Goal: Task Accomplishment & Management: Manage account settings

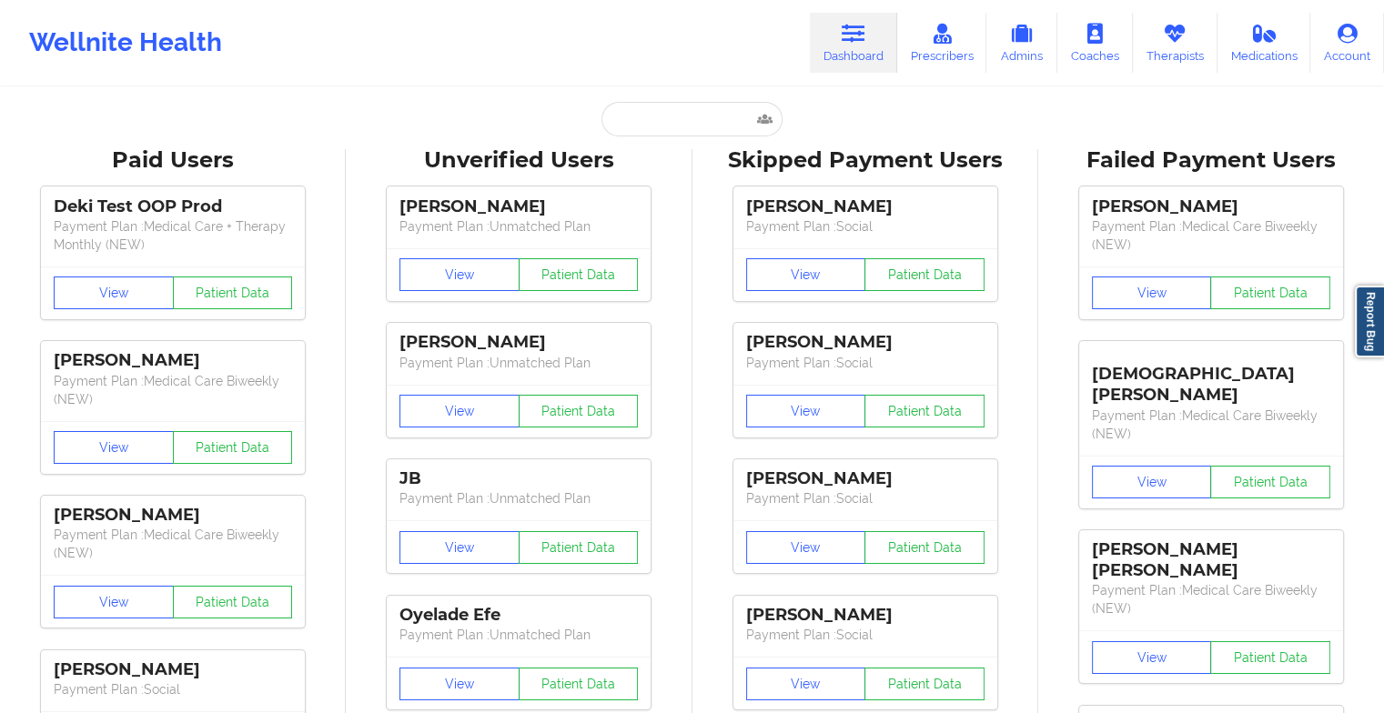
click at [677, 131] on input "text" at bounding box center [691, 119] width 180 height 35
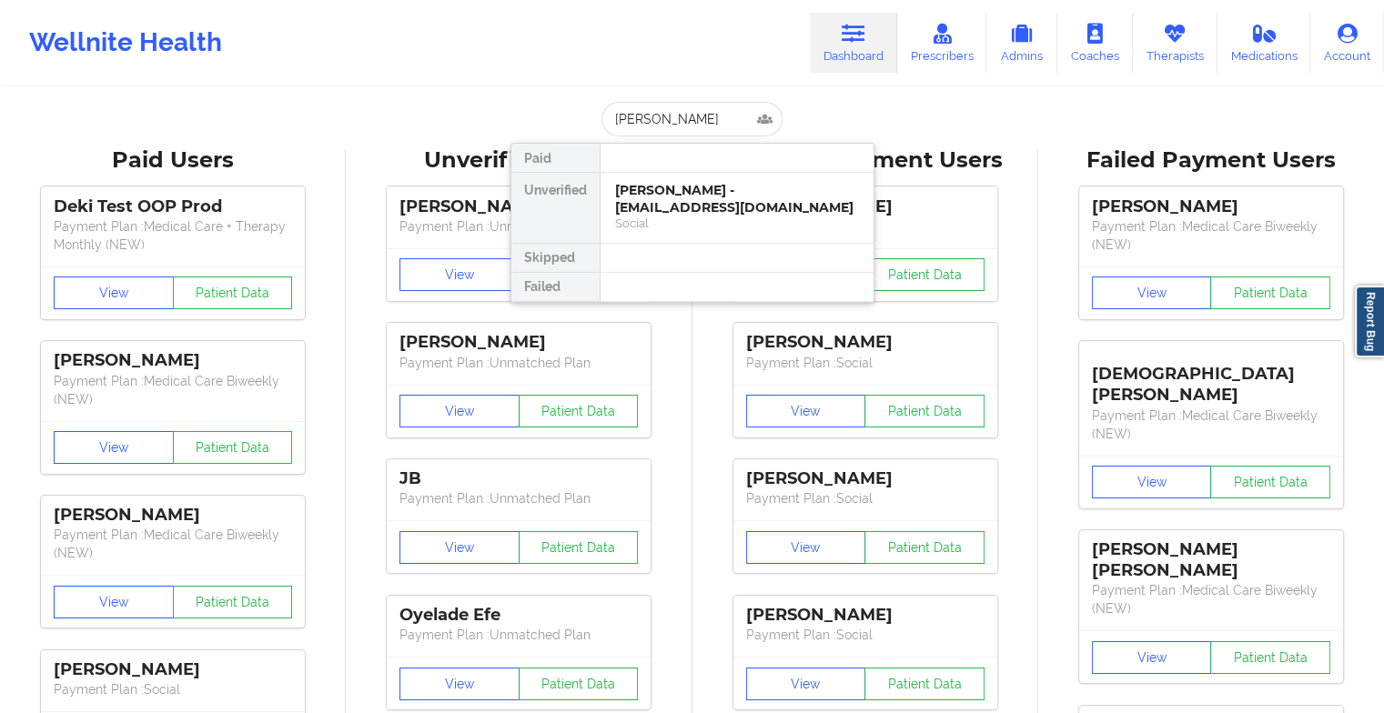
type input "[PERSON_NAME]"
click at [673, 200] on div "[PERSON_NAME] - [PERSON_NAME][EMAIL_ADDRESS][DOMAIN_NAME]" at bounding box center [737, 199] width 244 height 34
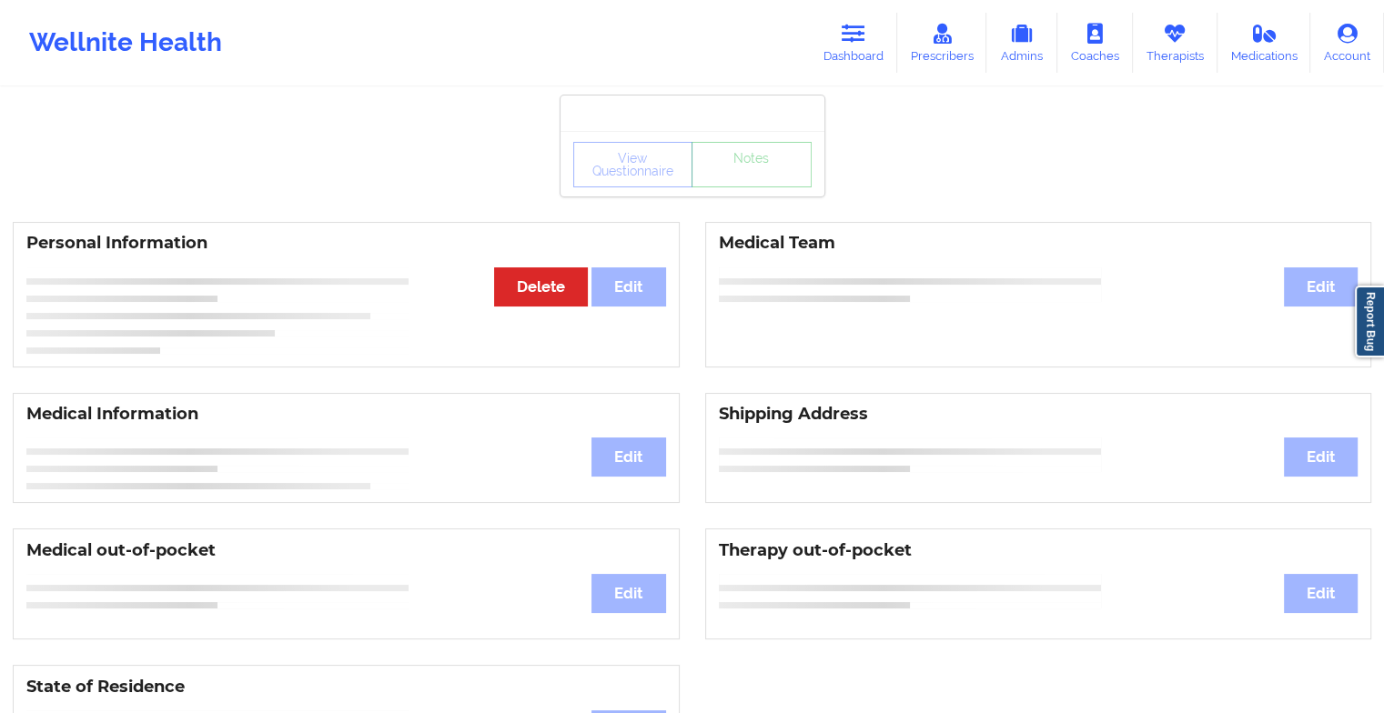
click at [756, 179] on div "View Questionnaire Notes" at bounding box center [692, 164] width 238 height 45
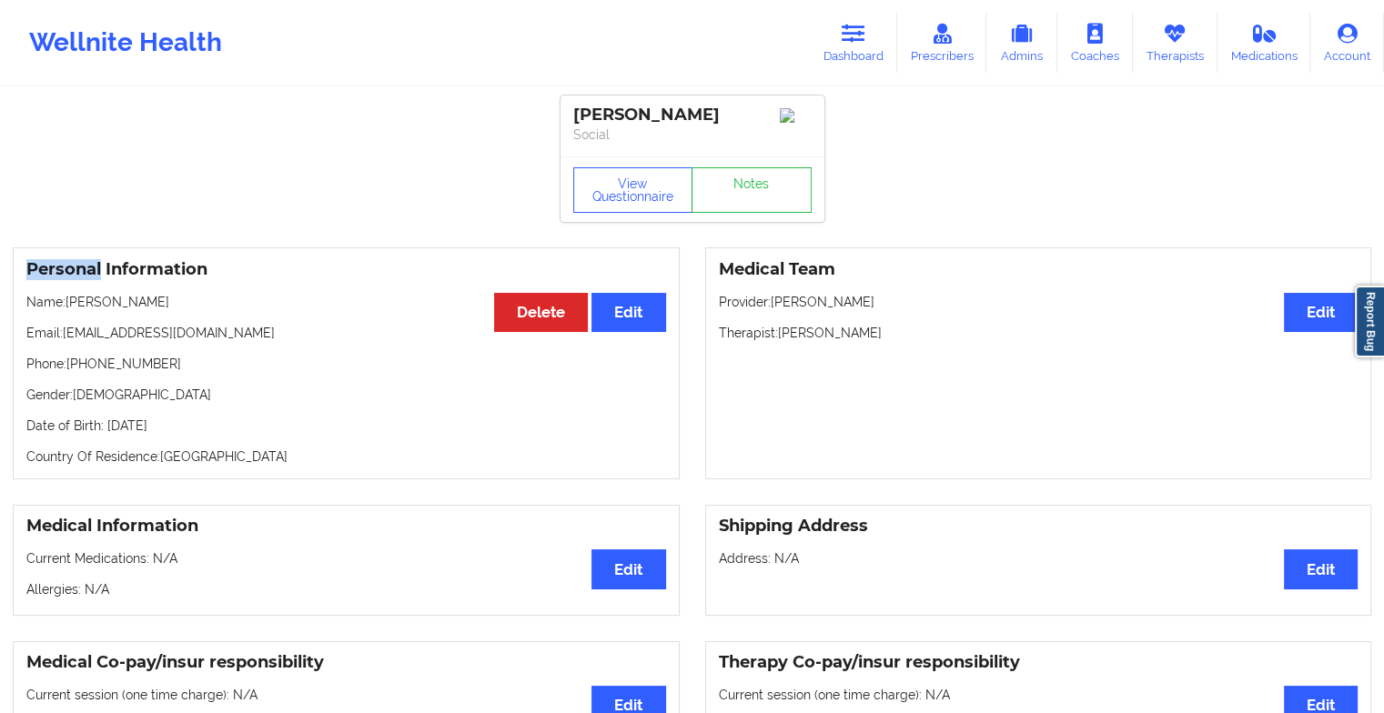
click at [756, 179] on div "View Questionnaire Notes" at bounding box center [692, 189] width 238 height 45
click at [756, 179] on link "Notes" at bounding box center [751, 189] width 120 height 45
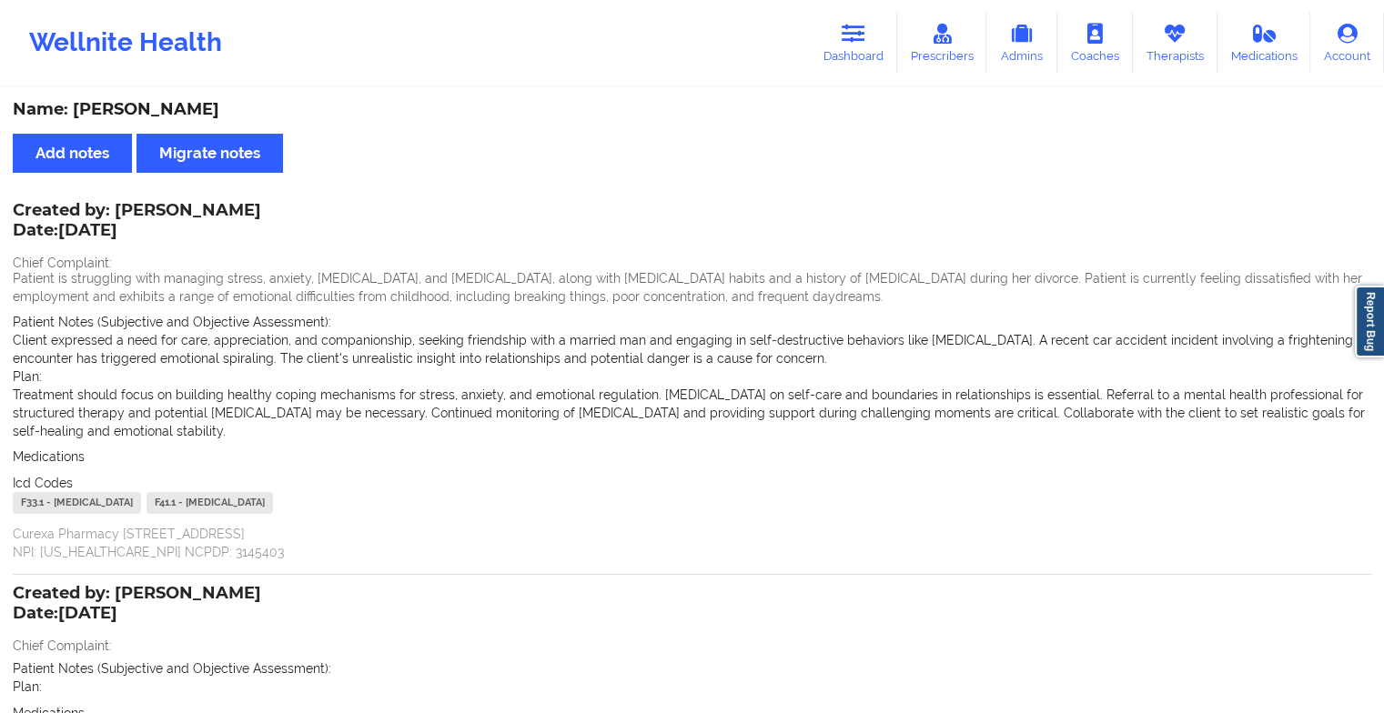
scroll to position [251, 0]
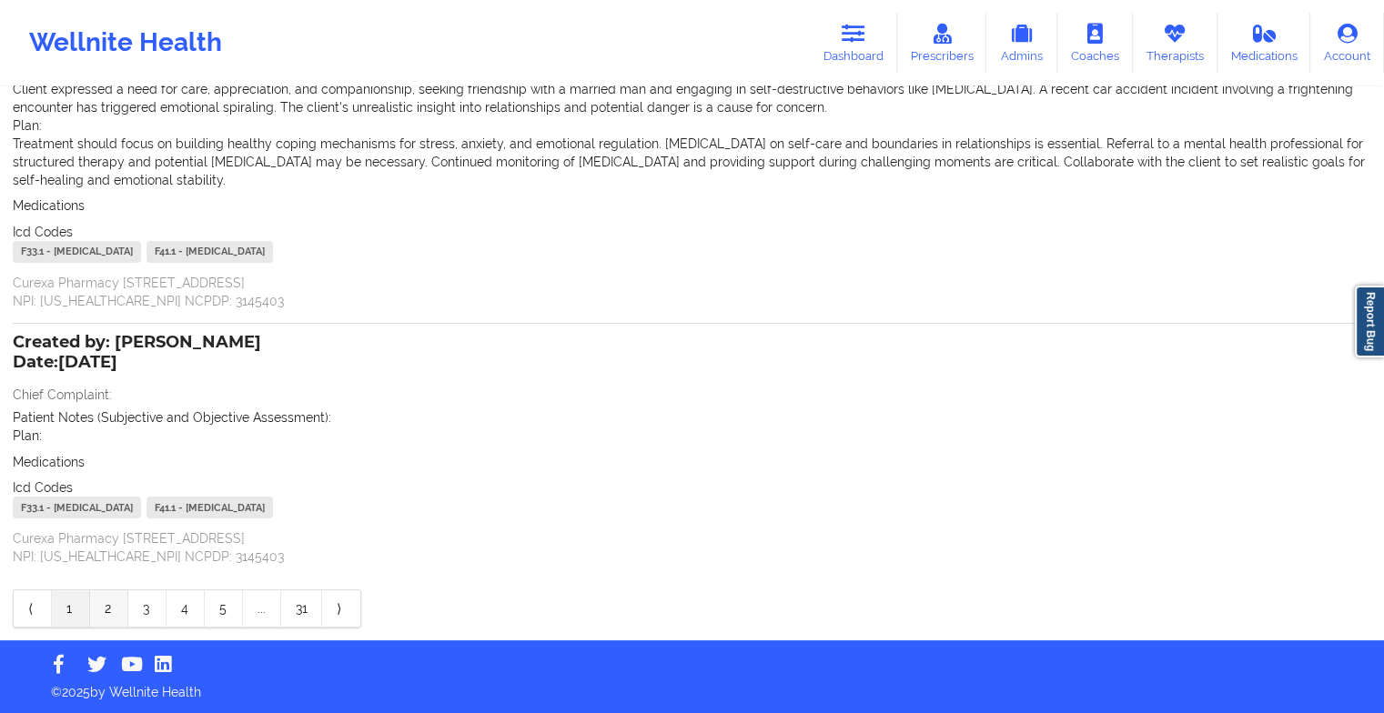
click at [103, 614] on link "2" at bounding box center [109, 608] width 38 height 36
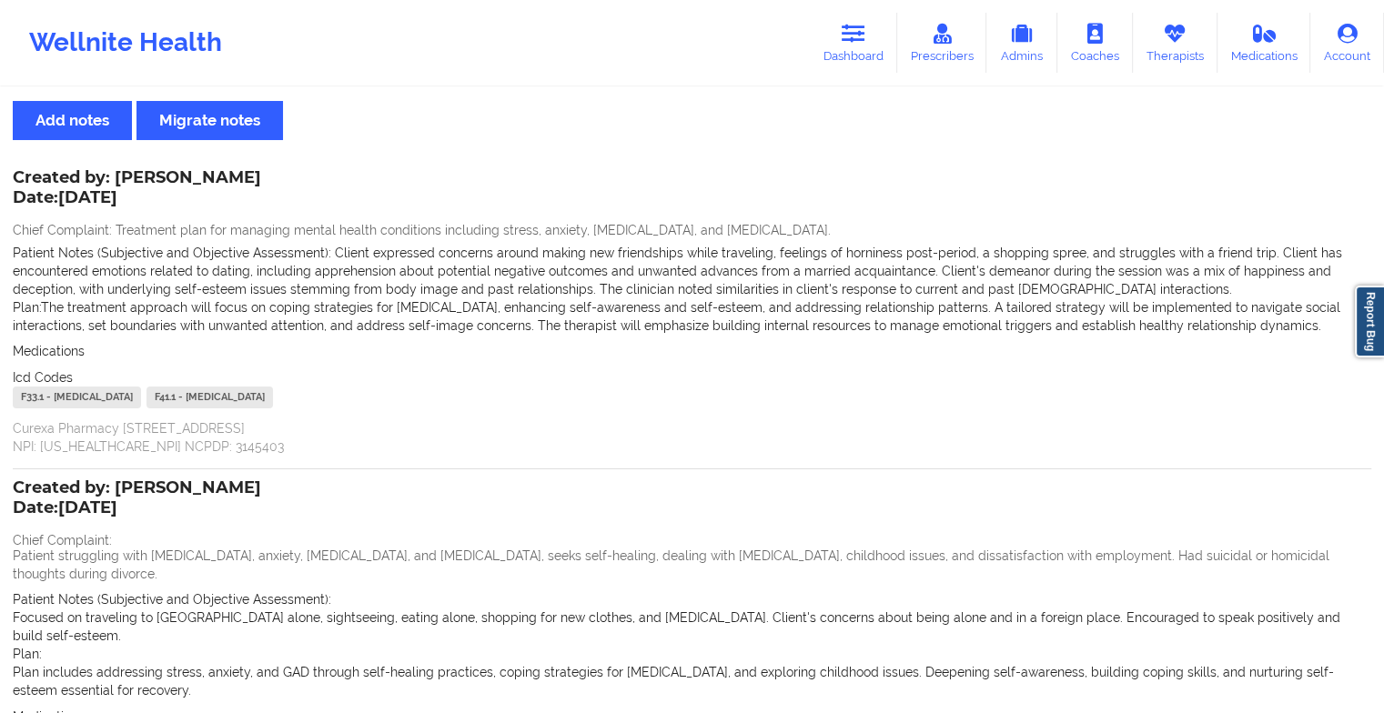
scroll to position [269, 0]
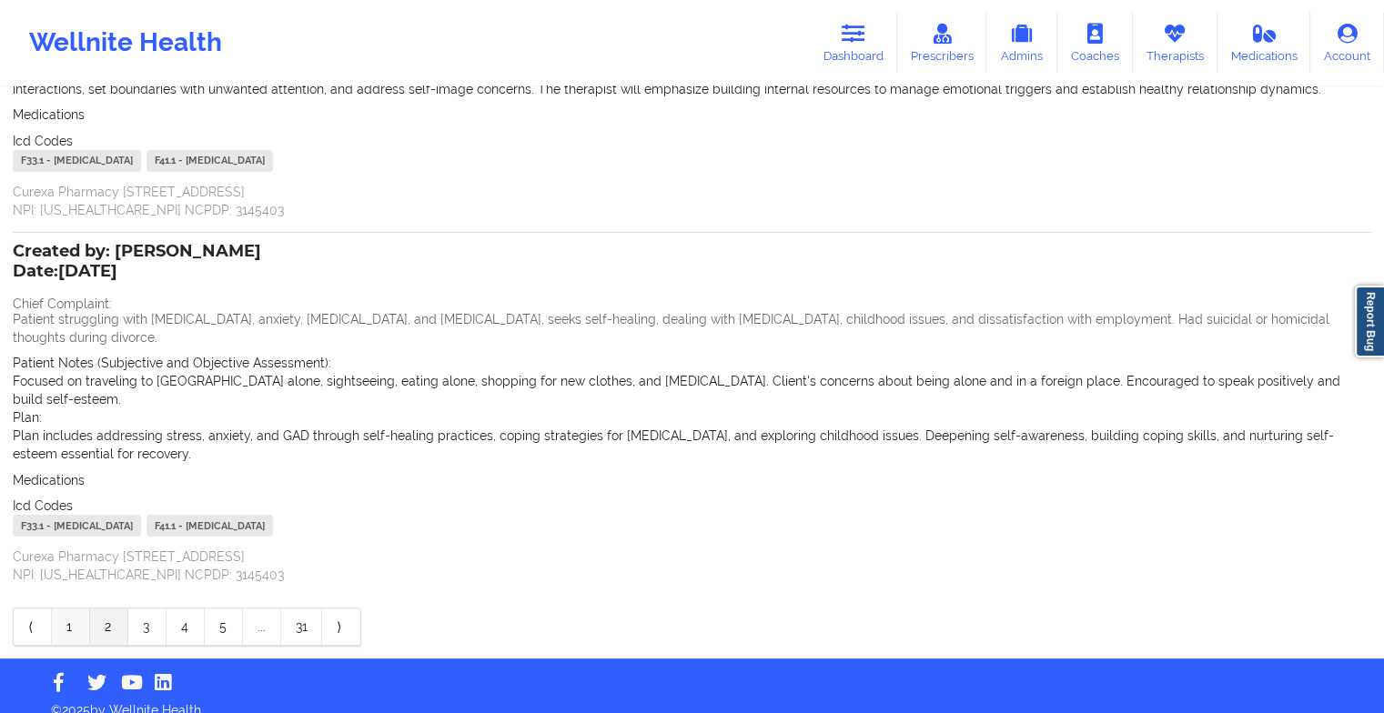
click at [60, 611] on link "1" at bounding box center [71, 627] width 38 height 36
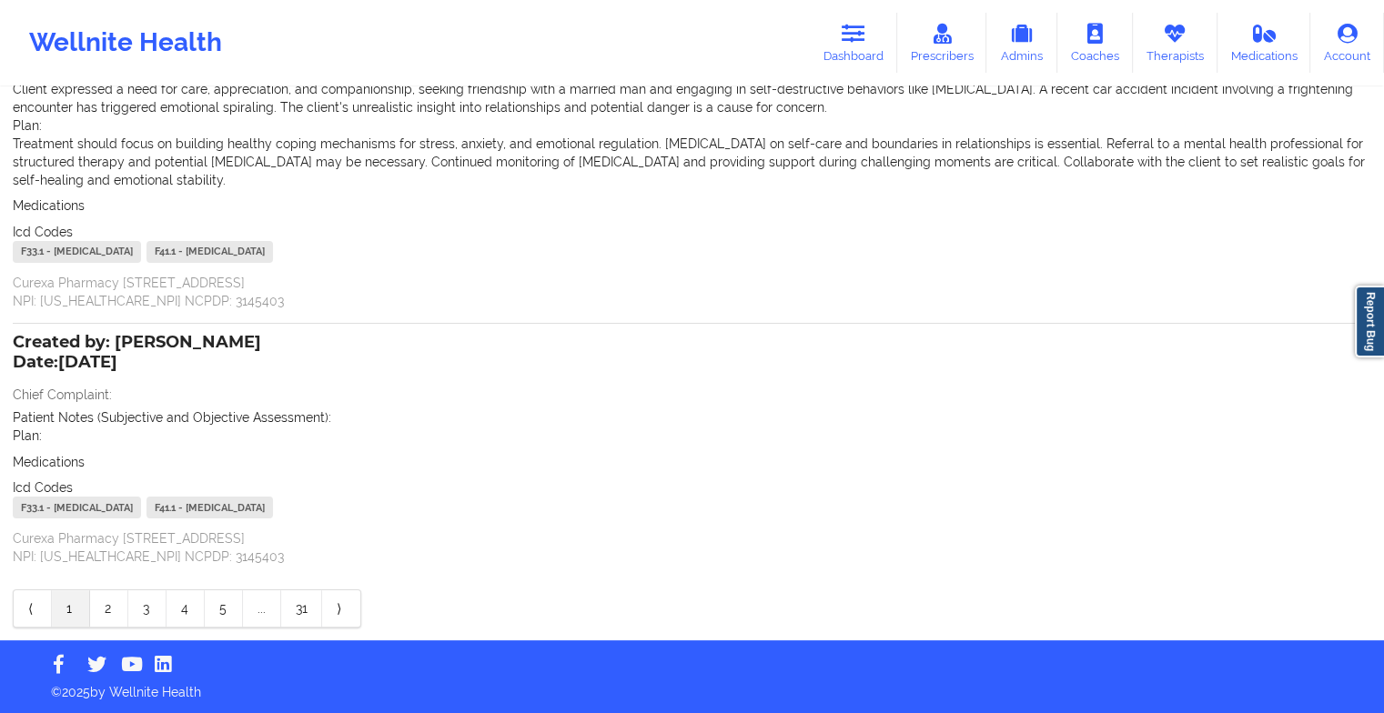
scroll to position [0, 0]
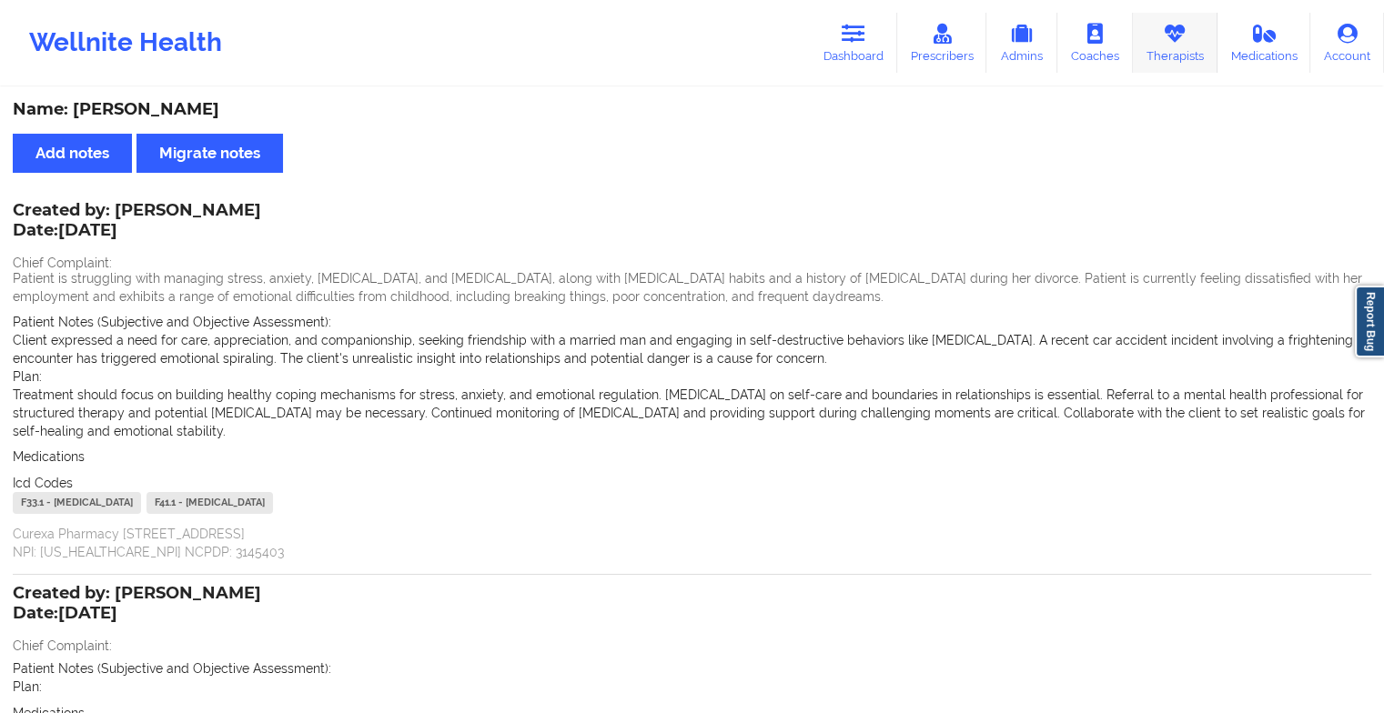
click at [1168, 41] on icon at bounding box center [1175, 34] width 24 height 20
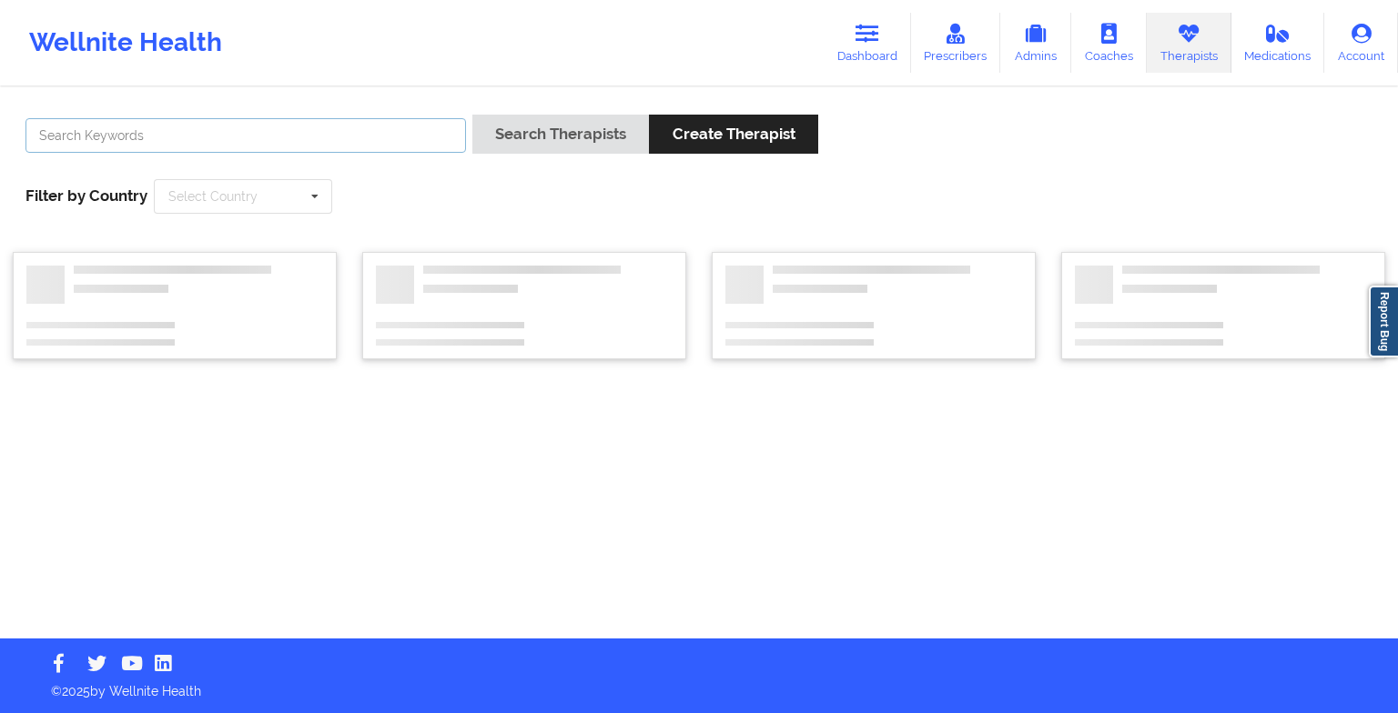
click at [439, 130] on input "text" at bounding box center [245, 135] width 440 height 35
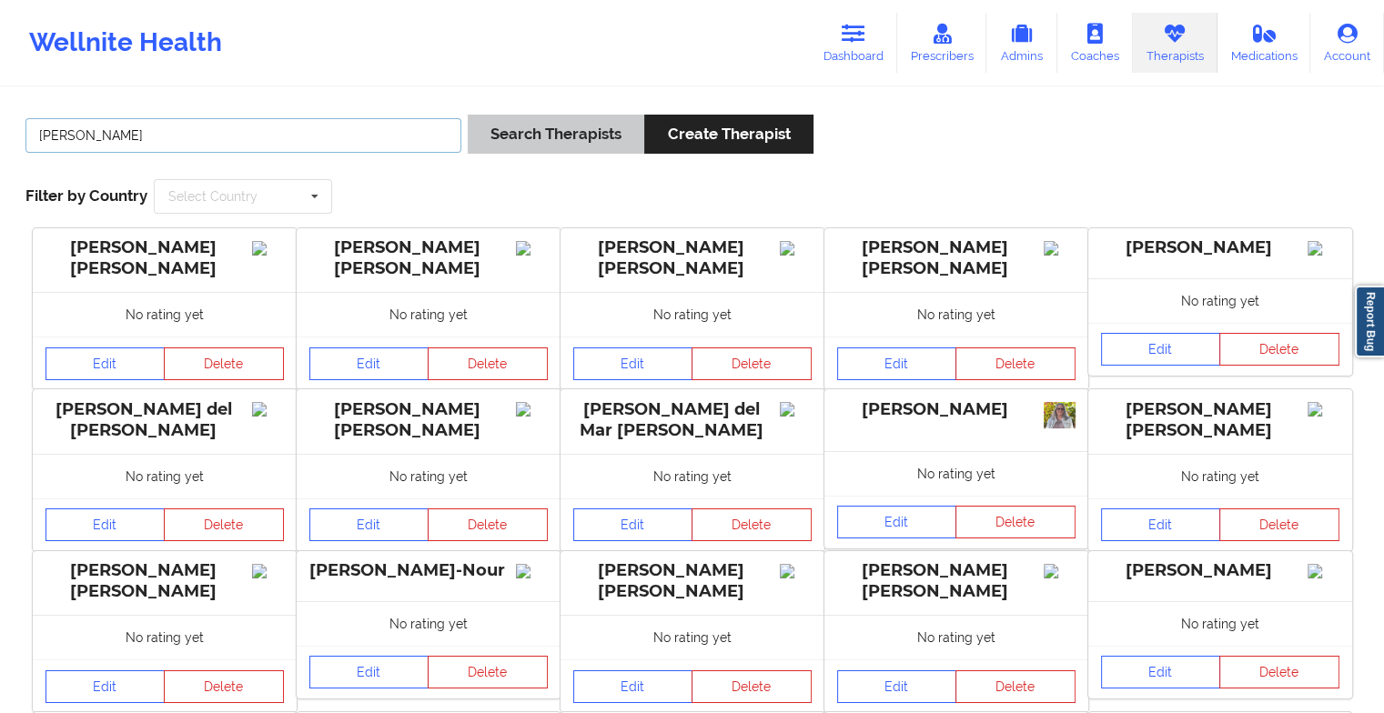
type input "[PERSON_NAME]"
click at [597, 126] on button "Search Therapists" at bounding box center [556, 134] width 177 height 39
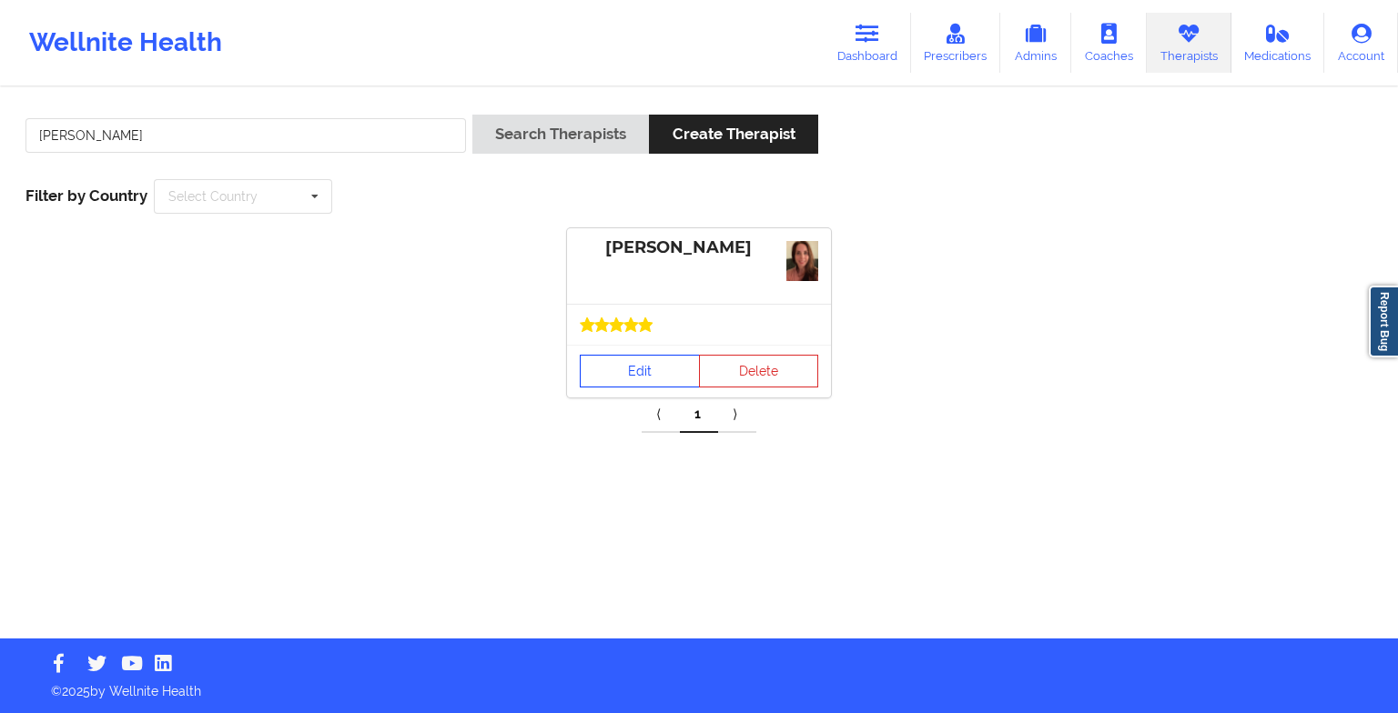
click at [628, 375] on link "Edit" at bounding box center [640, 371] width 120 height 33
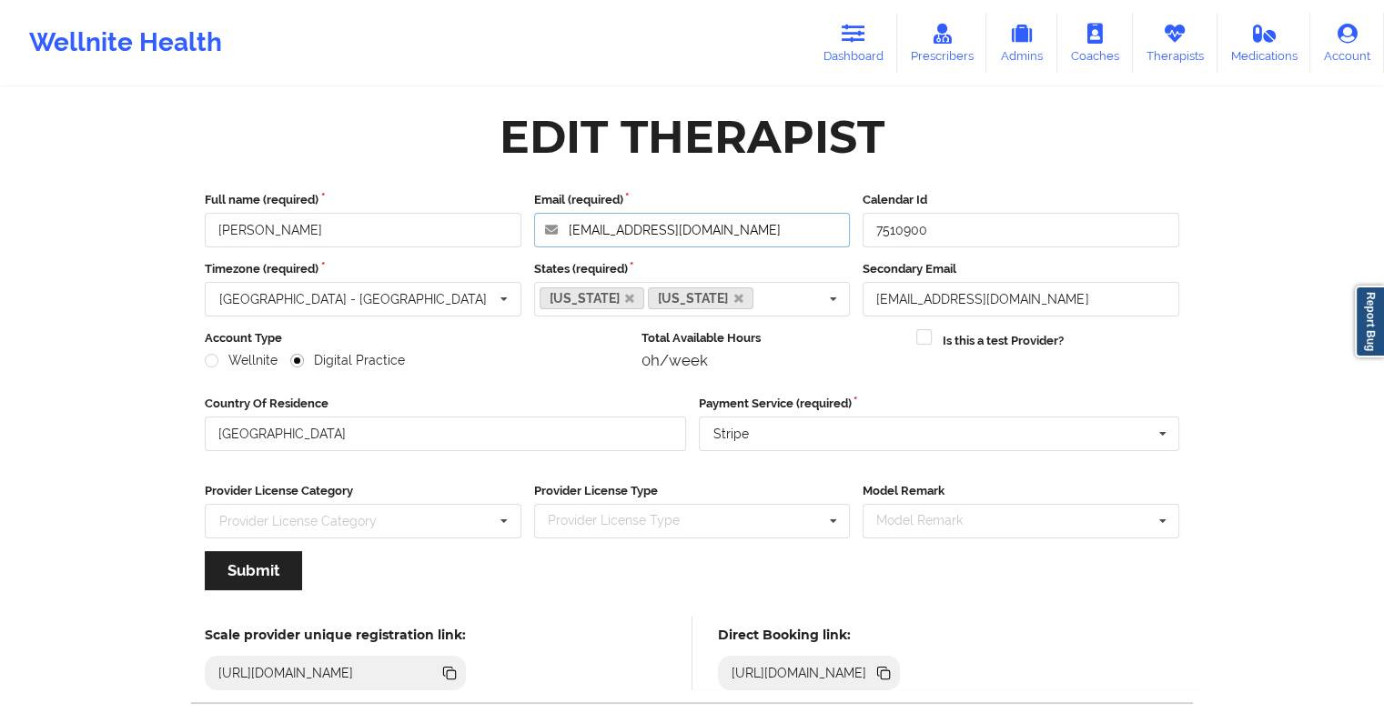
drag, startPoint x: 568, startPoint y: 229, endPoint x: 738, endPoint y: 229, distance: 170.1
click at [738, 229] on input "[EMAIL_ADDRESS][DOMAIN_NAME]" at bounding box center [692, 230] width 317 height 35
click at [1171, 33] on icon at bounding box center [1175, 34] width 24 height 20
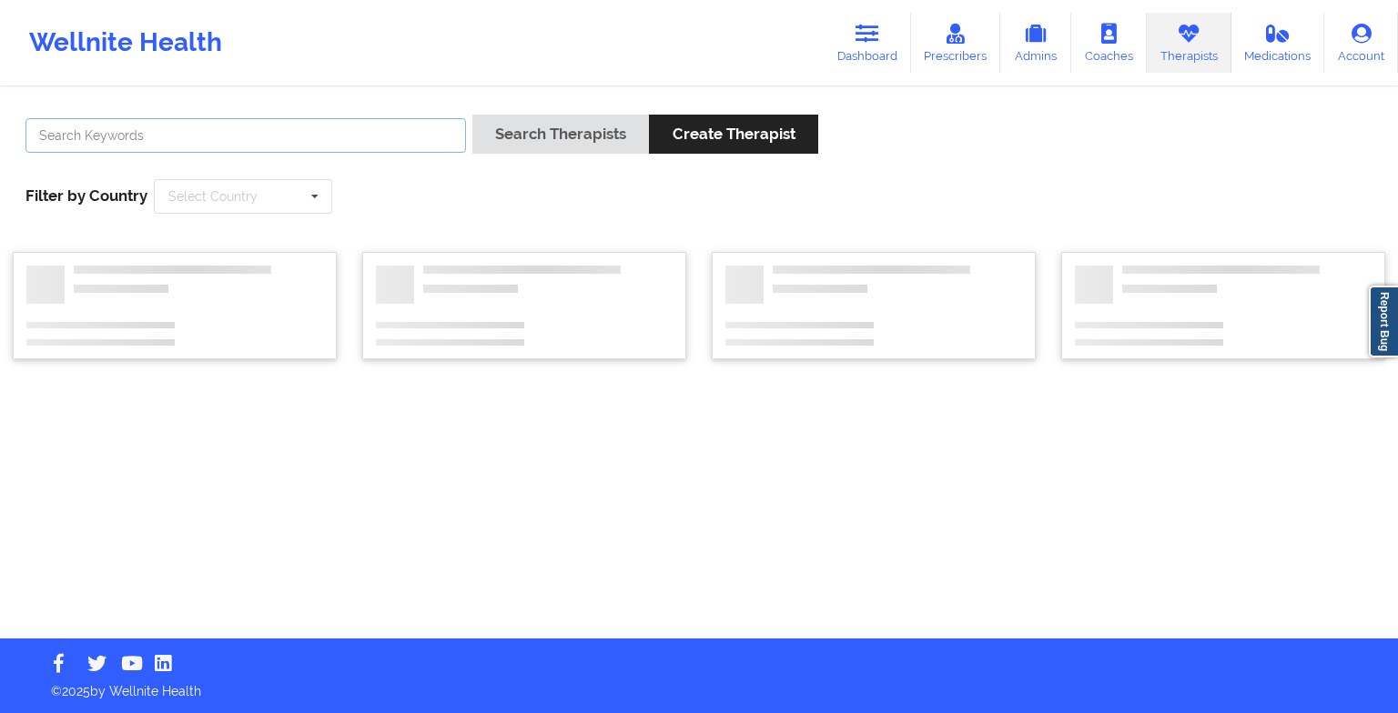
click at [330, 136] on input "text" at bounding box center [245, 135] width 440 height 35
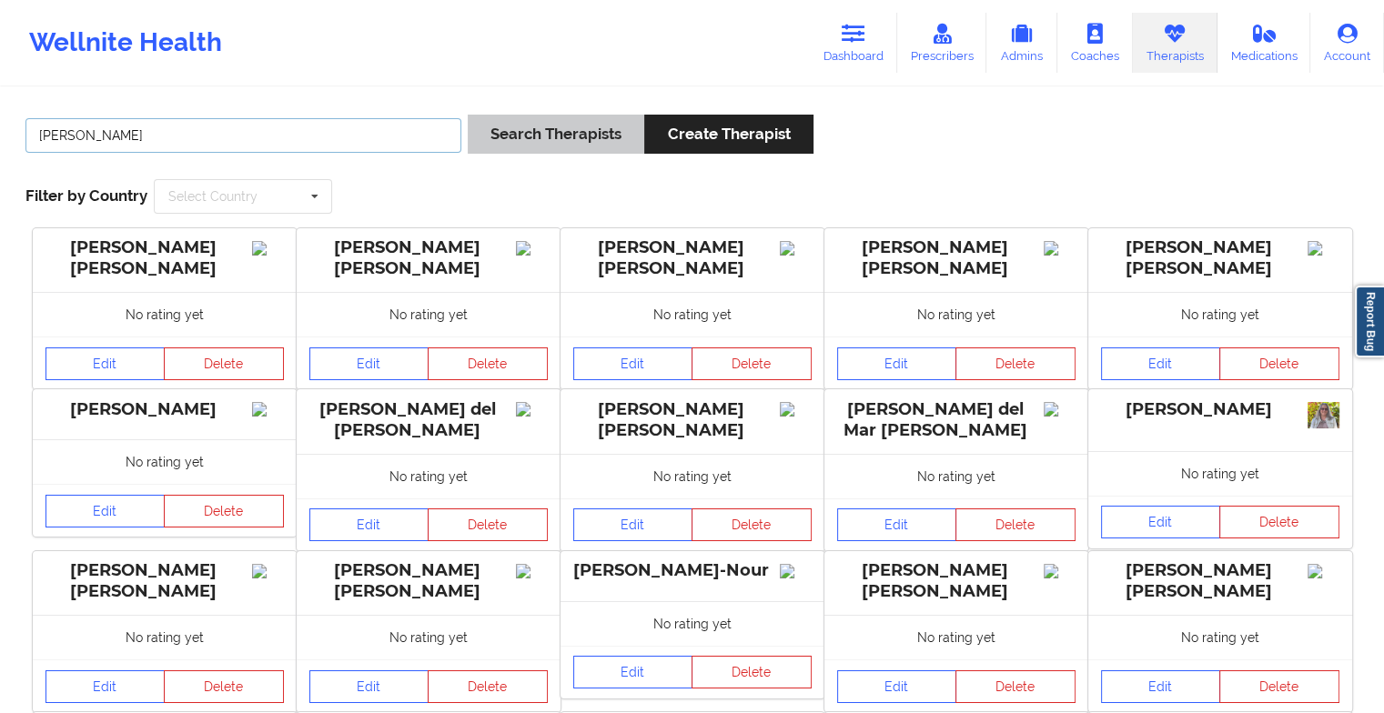
type input "[PERSON_NAME]"
click at [521, 133] on button "Search Therapists" at bounding box center [556, 134] width 177 height 39
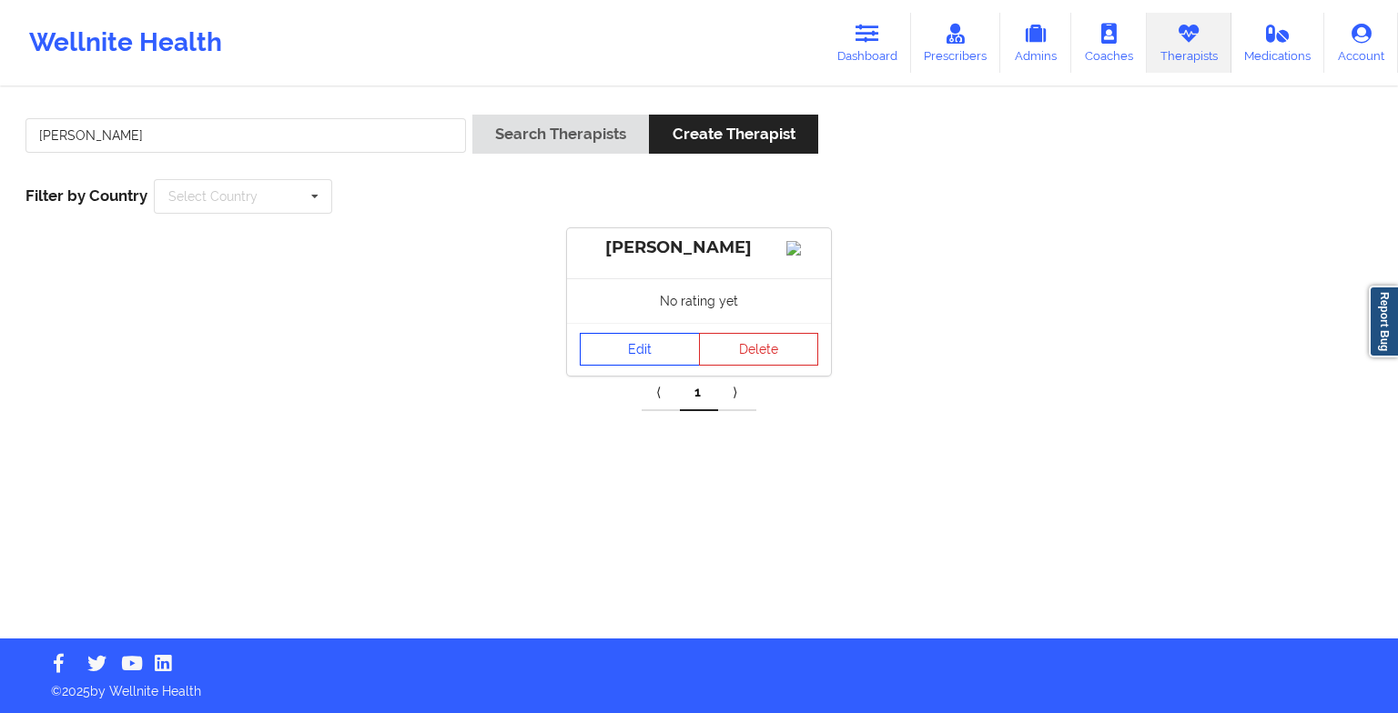
click at [662, 366] on link "Edit" at bounding box center [640, 349] width 120 height 33
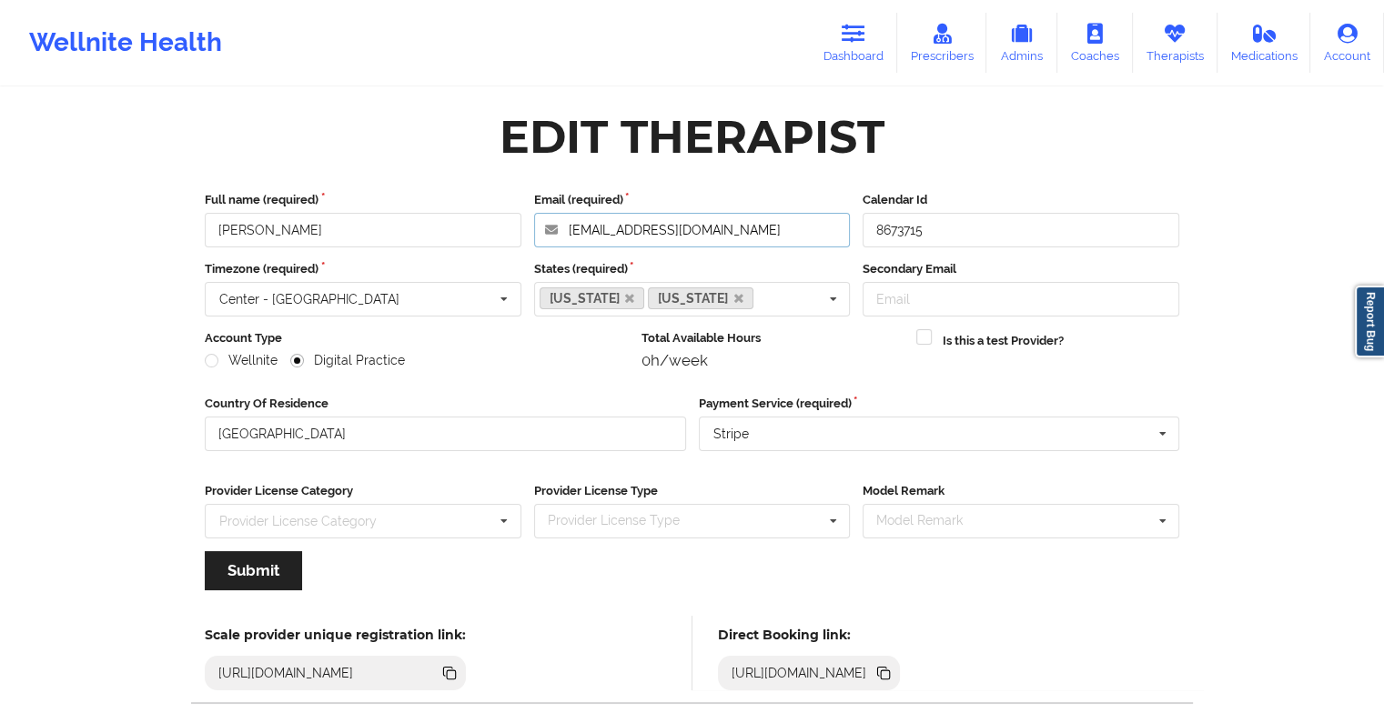
drag, startPoint x: 791, startPoint y: 222, endPoint x: 436, endPoint y: 166, distance: 359.3
click at [436, 166] on div "Edit Therapist Full name (required) [PERSON_NAME] Email (required) [EMAIL_ADDRE…" at bounding box center [691, 415] width 1025 height 627
click at [1173, 25] on icon at bounding box center [1175, 34] width 24 height 20
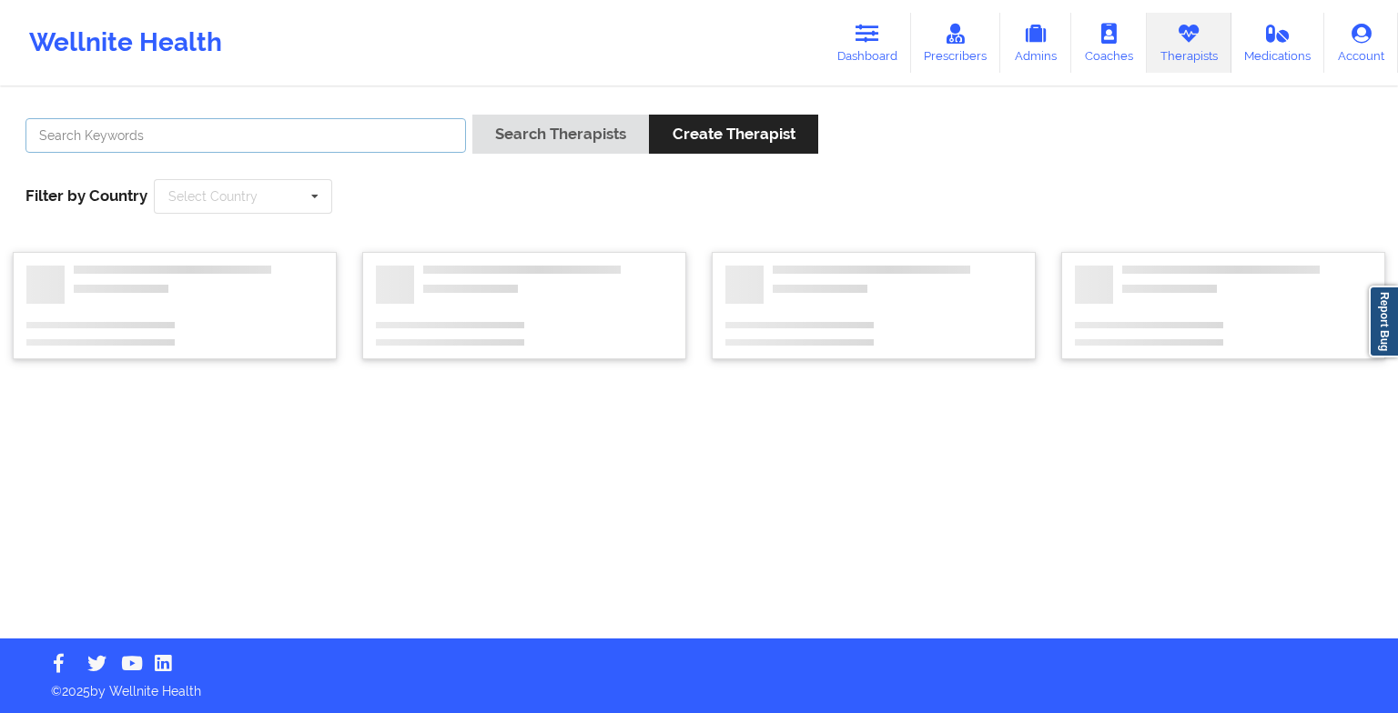
click at [211, 140] on input "text" at bounding box center [245, 135] width 440 height 35
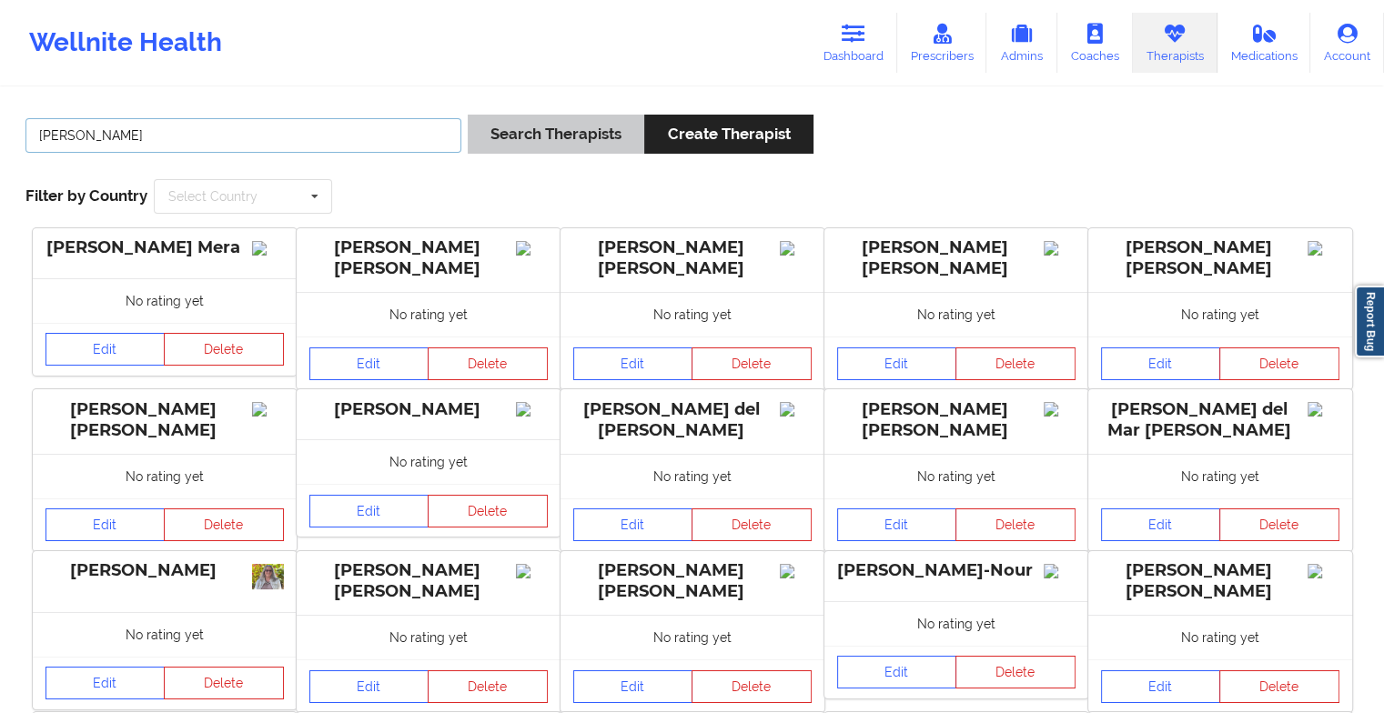
type input "[PERSON_NAME]"
click at [510, 142] on button "Search Therapists" at bounding box center [556, 134] width 177 height 39
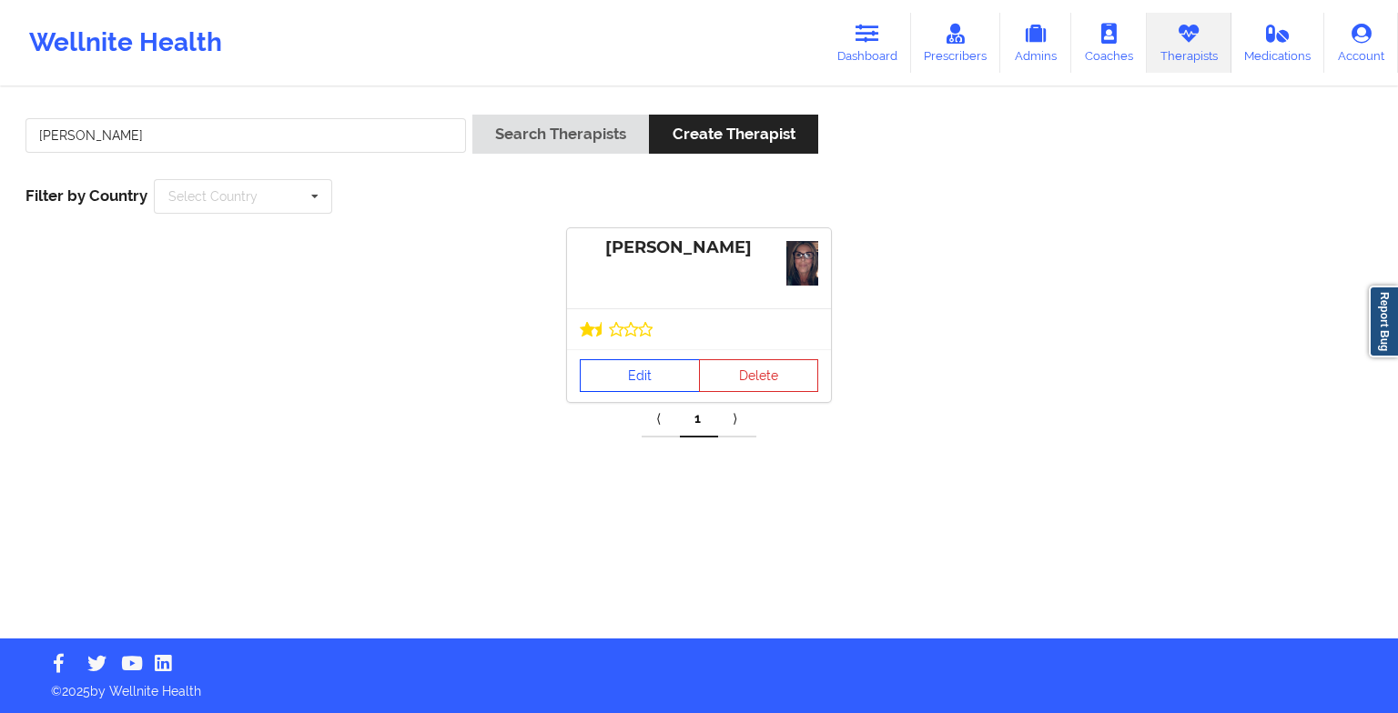
click at [624, 371] on link "Edit" at bounding box center [640, 375] width 120 height 33
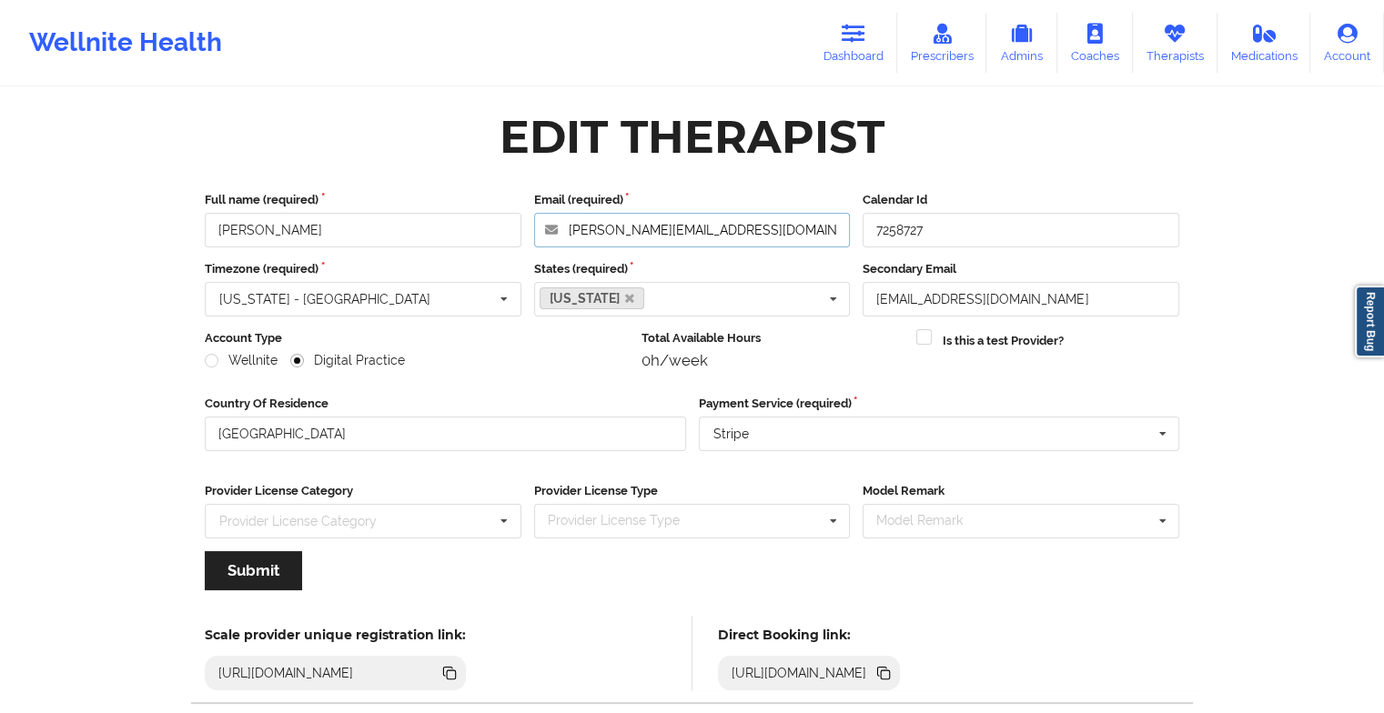
click at [751, 237] on input "[PERSON_NAME][EMAIL_ADDRESS][DOMAIN_NAME]" at bounding box center [692, 230] width 317 height 35
